Goal: Information Seeking & Learning: Find specific fact

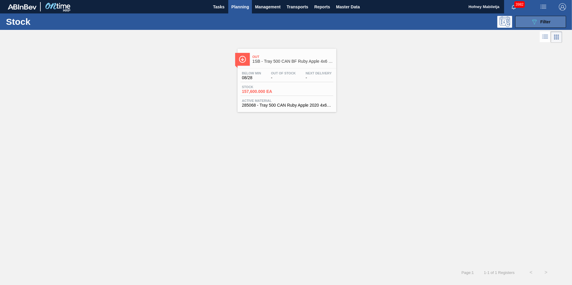
click at [544, 21] on span "Filter" at bounding box center [545, 21] width 10 height 5
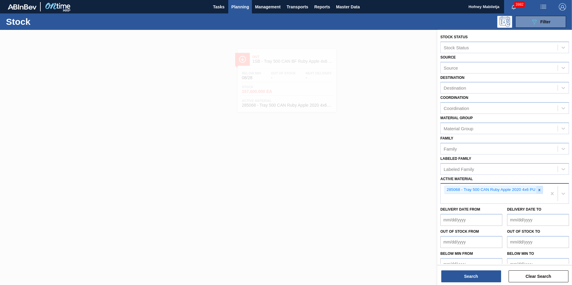
click at [540, 190] on icon at bounding box center [539, 190] width 4 height 4
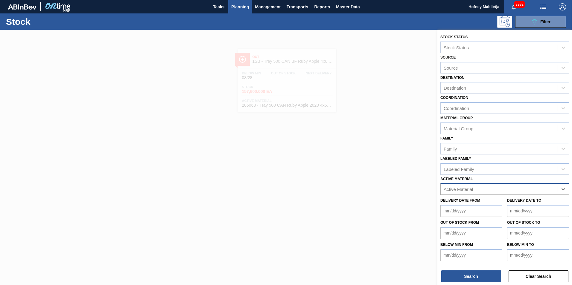
paste Material "284567"
type Material "284567"
click at [481, 201] on div "284567 - Shrink Print 500 CAN Ruby PU" at bounding box center [504, 203] width 129 height 11
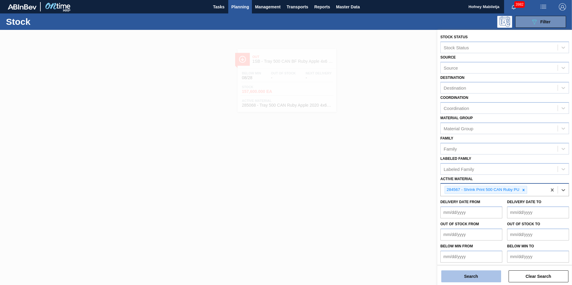
click at [484, 276] on button "Search" at bounding box center [471, 277] width 60 height 12
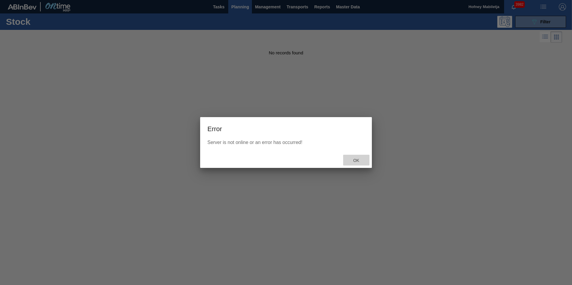
click at [354, 159] on span "Ok" at bounding box center [356, 160] width 16 height 5
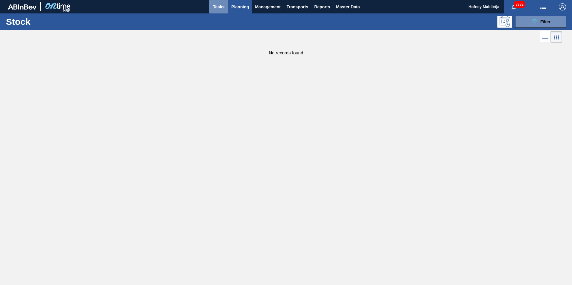
click at [221, 6] on span "Tasks" at bounding box center [218, 6] width 13 height 7
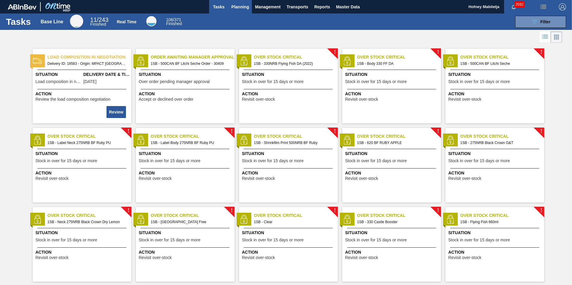
click at [242, 5] on span "Planning" at bounding box center [240, 6] width 18 height 7
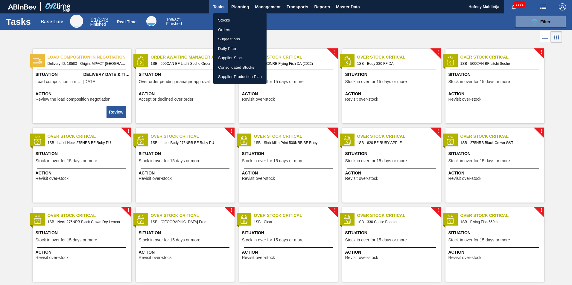
click at [226, 30] on li "Orders" at bounding box center [239, 30] width 53 height 10
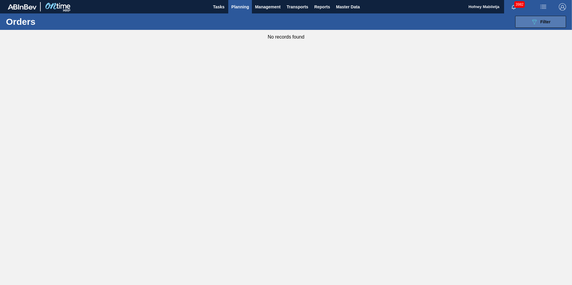
click at [546, 19] on div "089F7B8B-B2A5-4AFE-B5C0-19BA573D28AC Filter" at bounding box center [540, 21] width 20 height 7
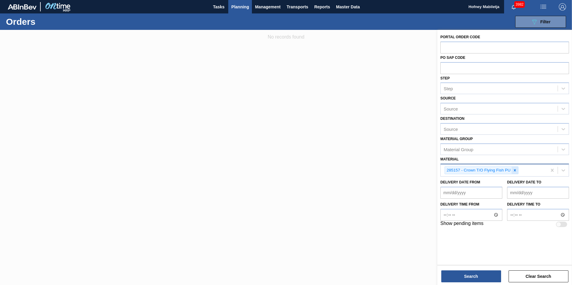
click at [514, 170] on icon at bounding box center [514, 170] width 4 height 4
click at [235, 2] on button "Planning" at bounding box center [240, 6] width 24 height 13
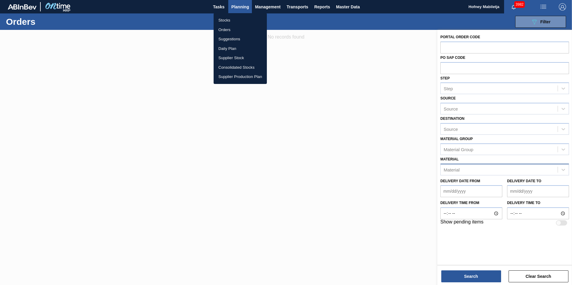
click at [226, 30] on li "Orders" at bounding box center [239, 30] width 53 height 10
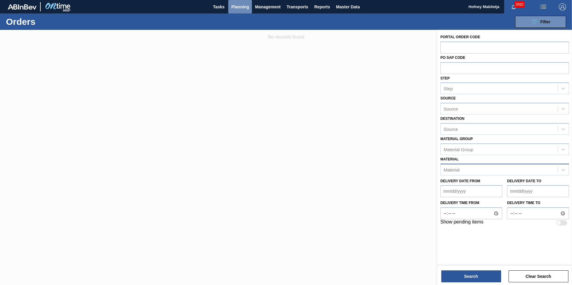
click at [242, 8] on span "Planning" at bounding box center [240, 6] width 18 height 7
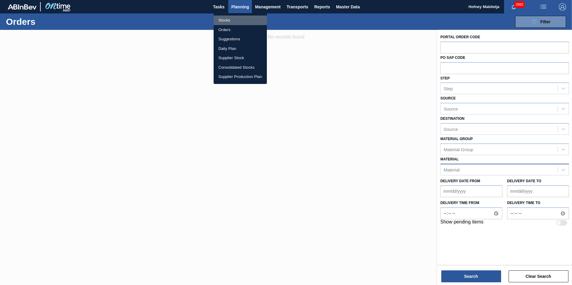
click at [224, 18] on li "Stocks" at bounding box center [239, 21] width 53 height 10
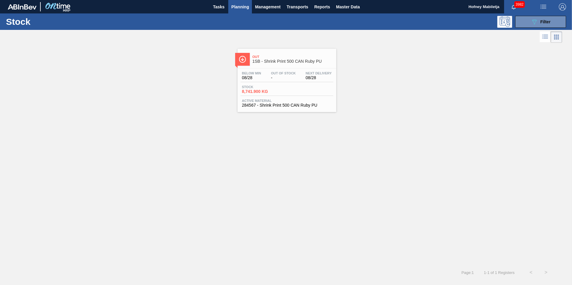
click at [291, 87] on div "Stock 8,741.900 KG" at bounding box center [286, 90] width 93 height 11
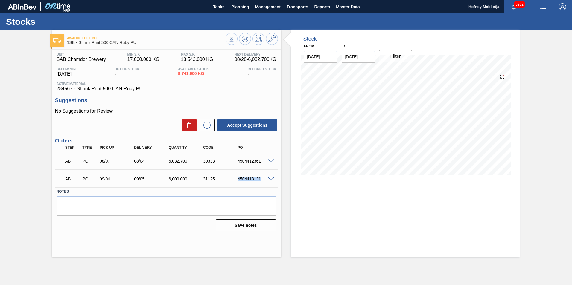
drag, startPoint x: 261, startPoint y: 179, endPoint x: 230, endPoint y: 187, distance: 32.3
click at [230, 187] on div "AB PO 09/04 09/05 6,000.000 31125 4504413131 Material 284567 - Shrink Print 500…" at bounding box center [166, 178] width 223 height 18
copy div "4504413131"
drag, startPoint x: 306, startPoint y: 200, endPoint x: 253, endPoint y: 187, distance: 54.4
click at [306, 200] on div "Stock From [DATE] to [DATE] Filter" at bounding box center [405, 143] width 229 height 227
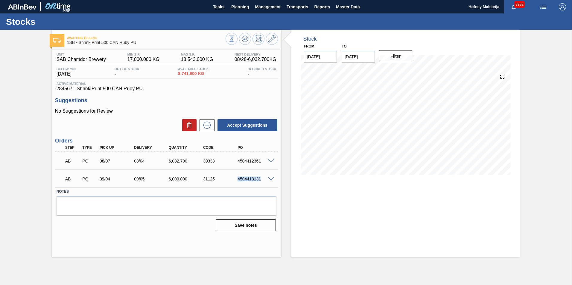
drag, startPoint x: 260, startPoint y: 180, endPoint x: 233, endPoint y: 180, distance: 27.2
click at [233, 180] on div "AB PO 09/04 09/05 6,000.000 31125 4504413131" at bounding box center [164, 178] width 207 height 12
copy div "4504413131"
click at [243, 98] on h3 "Suggestions" at bounding box center [166, 100] width 223 height 6
drag, startPoint x: 260, startPoint y: 179, endPoint x: 236, endPoint y: 180, distance: 24.8
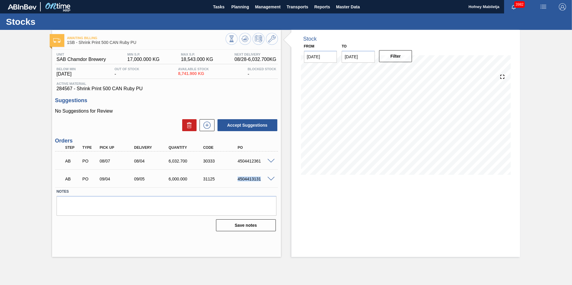
click at [236, 180] on div "4504413131" at bounding box center [250, 179] width 34 height 5
copy div "4504413131"
